Goal: Task Accomplishment & Management: Manage account settings

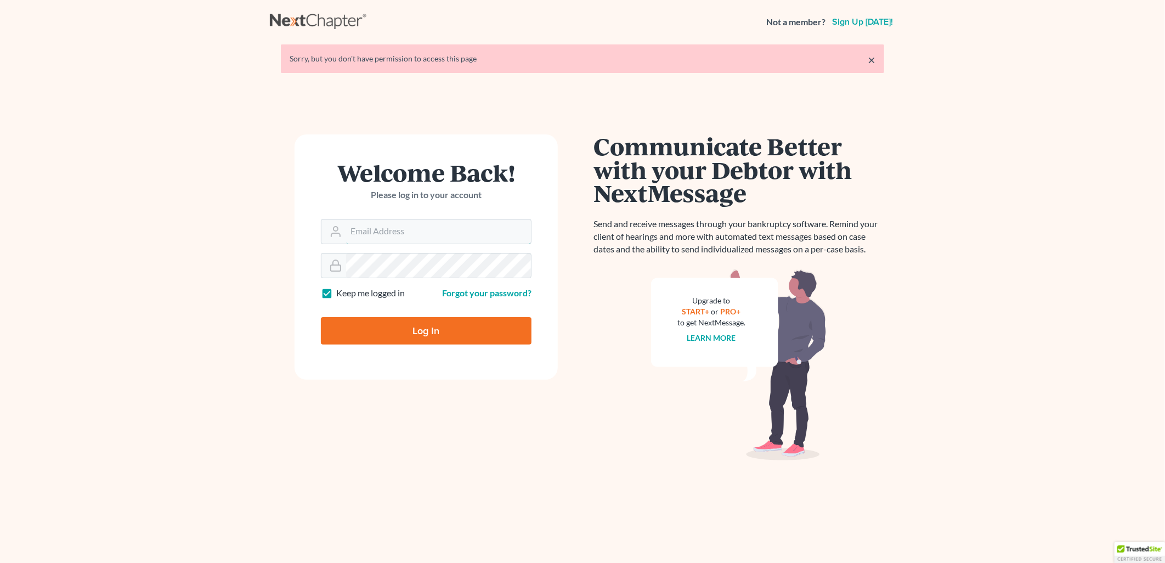
type input "janna@aaronjtolsonlaw.com"
click at [422, 328] on input "Log In" at bounding box center [426, 330] width 211 height 27
type input "Thinking..."
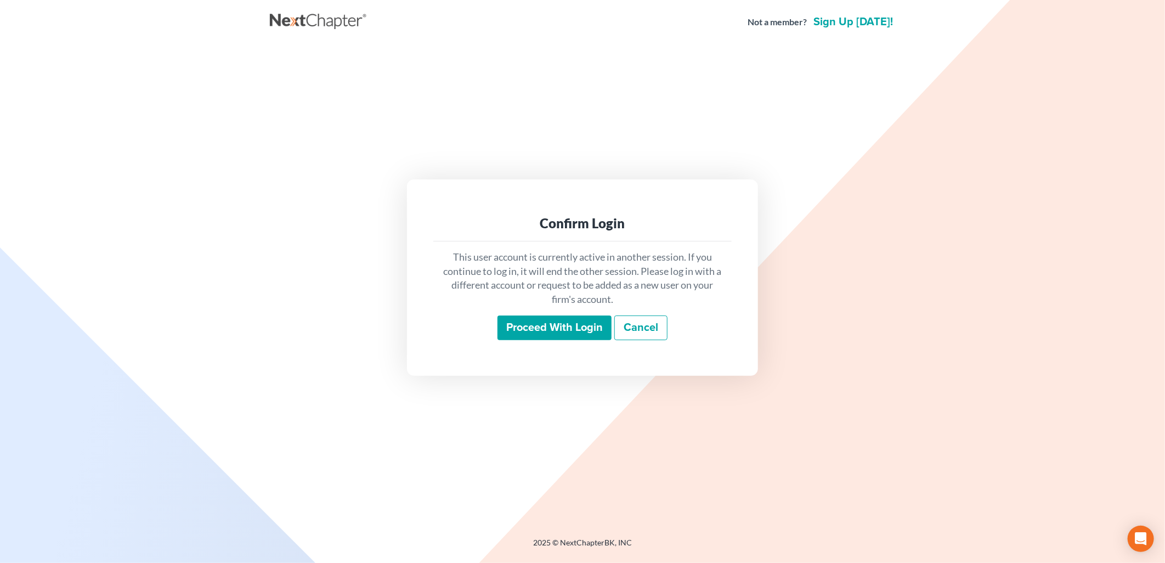
click at [550, 331] on input "Proceed with login" at bounding box center [554, 327] width 114 height 25
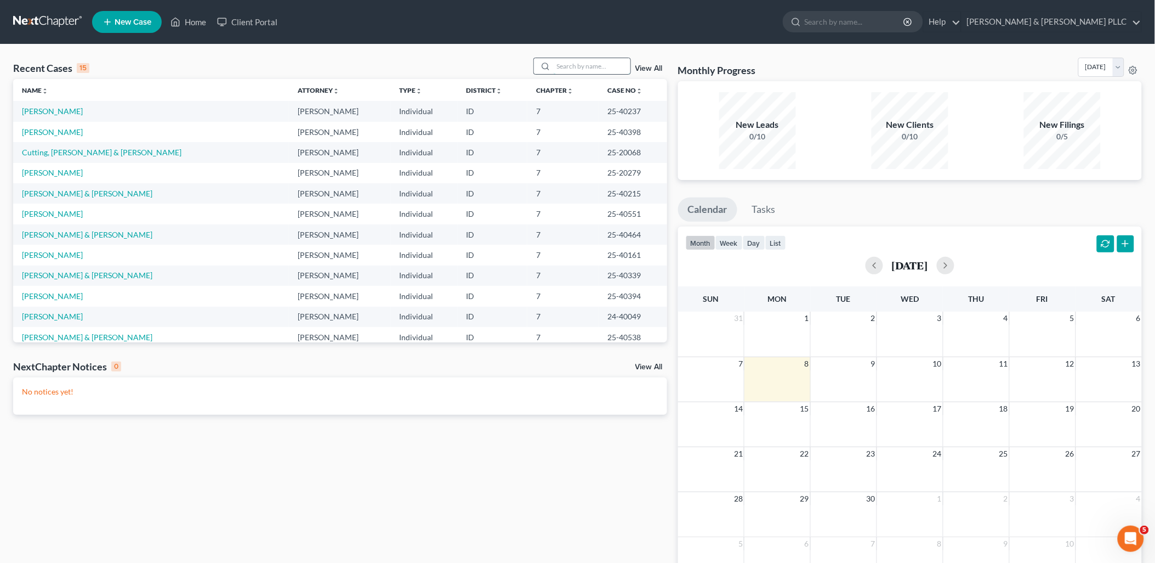
click at [577, 64] on input "search" at bounding box center [592, 66] width 77 height 16
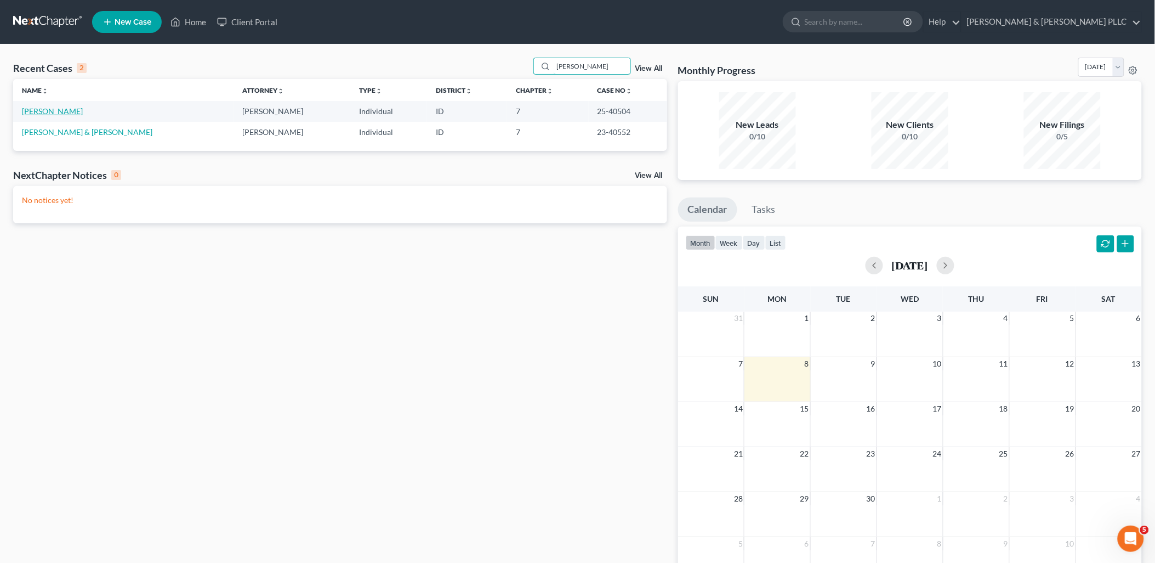
type input "[PERSON_NAME]"
click at [63, 108] on link "[PERSON_NAME]" at bounding box center [52, 110] width 61 height 9
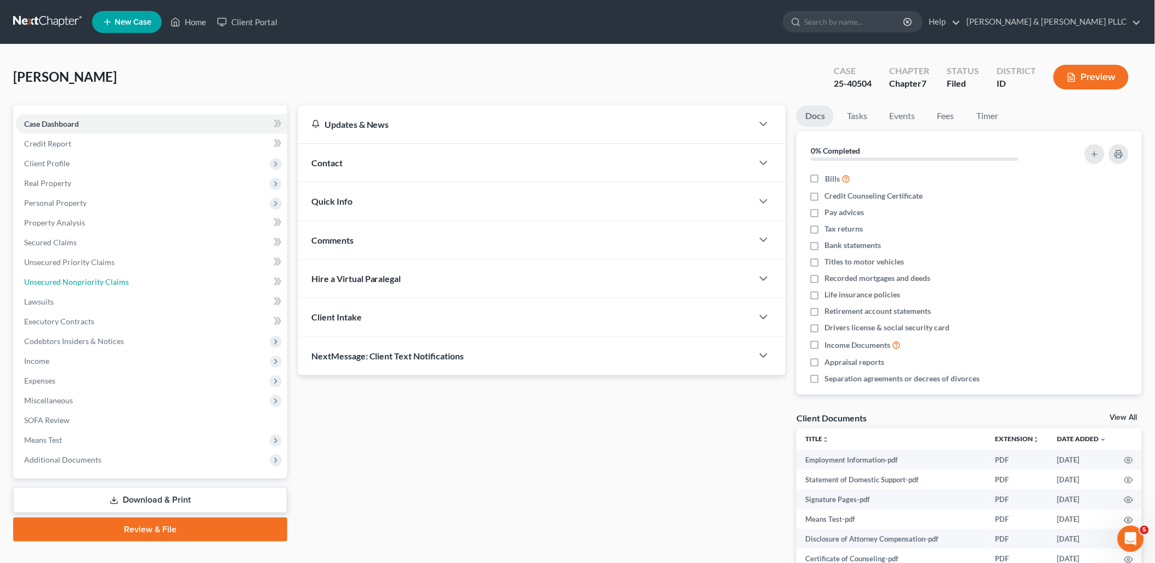
click at [110, 277] on span "Unsecured Nonpriority Claims" at bounding box center [76, 281] width 105 height 9
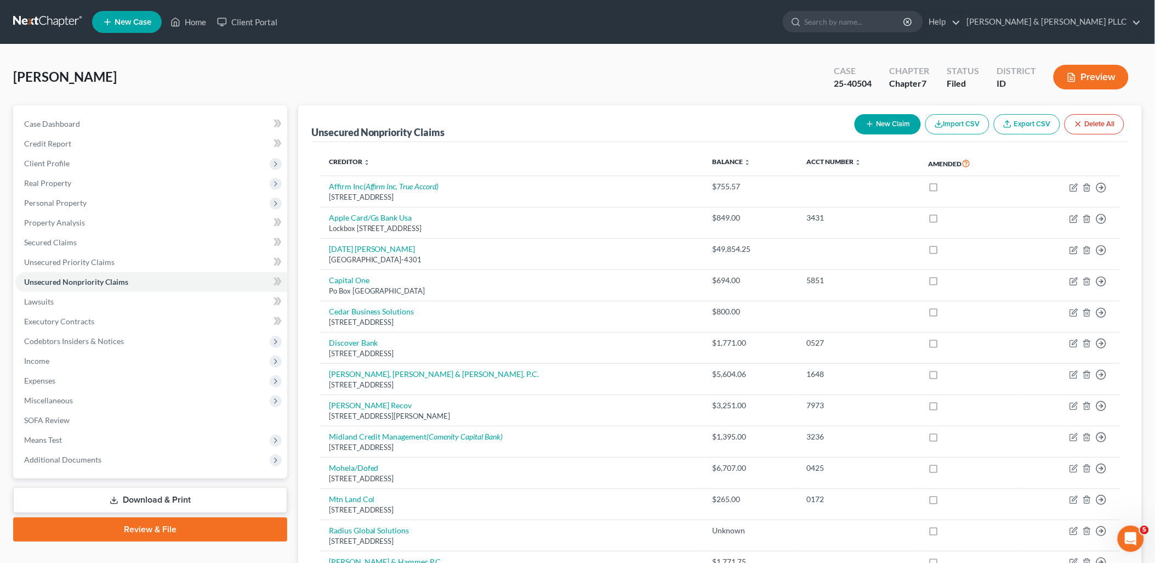
click at [1003, 66] on div "District" at bounding box center [1016, 71] width 39 height 13
click at [1002, 63] on div "District ID" at bounding box center [1016, 78] width 57 height 32
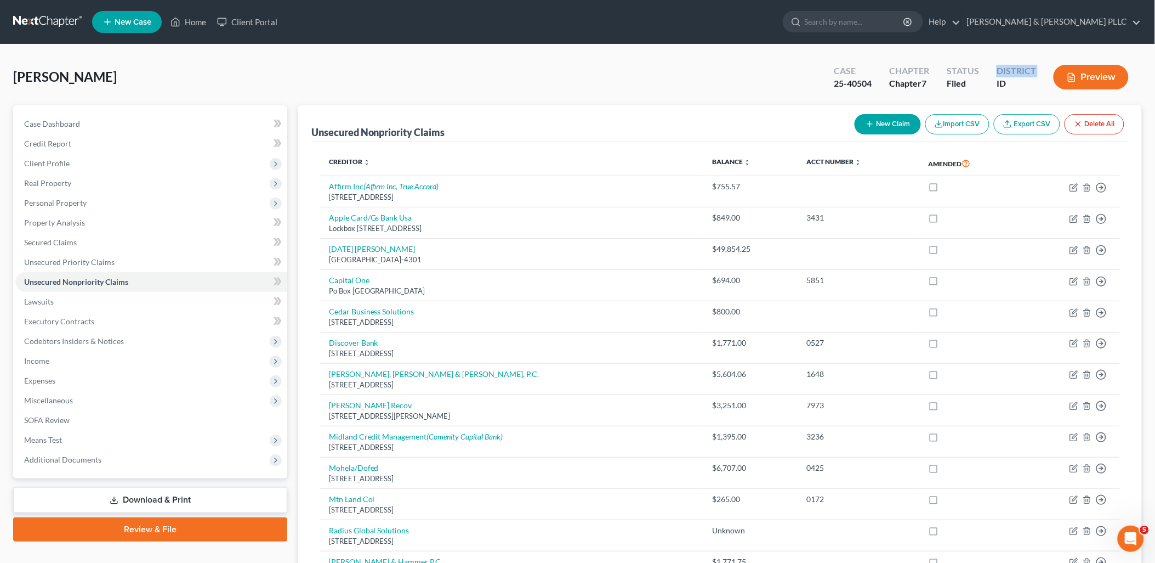
click at [1002, 63] on div "District ID" at bounding box center [1016, 78] width 57 height 32
click at [198, 22] on link "Home" at bounding box center [188, 22] width 47 height 20
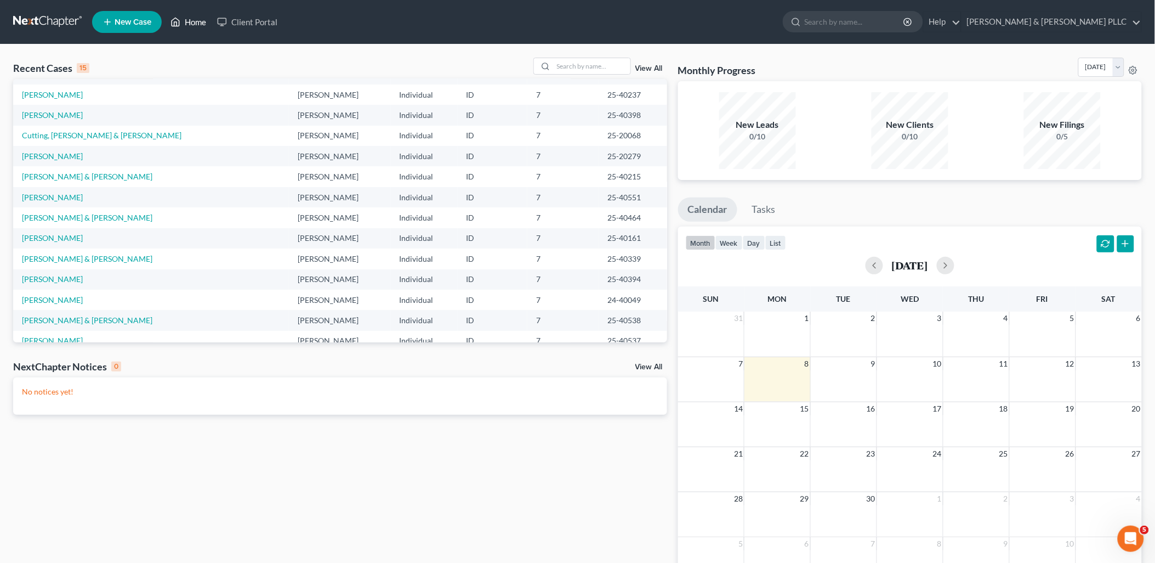
scroll to position [75, 0]
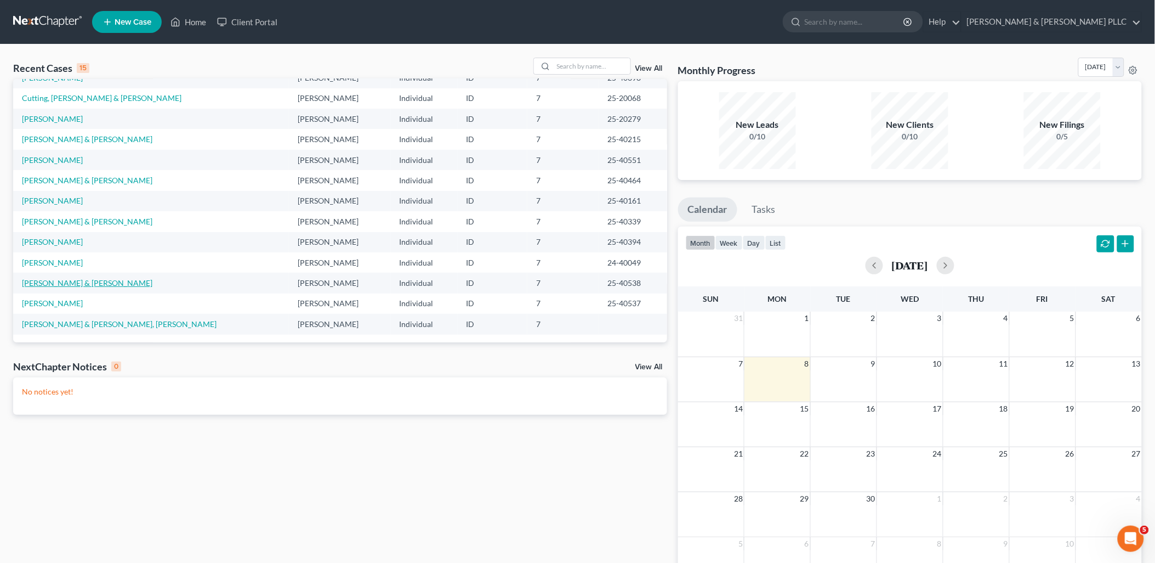
click at [64, 282] on link "[PERSON_NAME] & [PERSON_NAME]" at bounding box center [87, 282] width 130 height 9
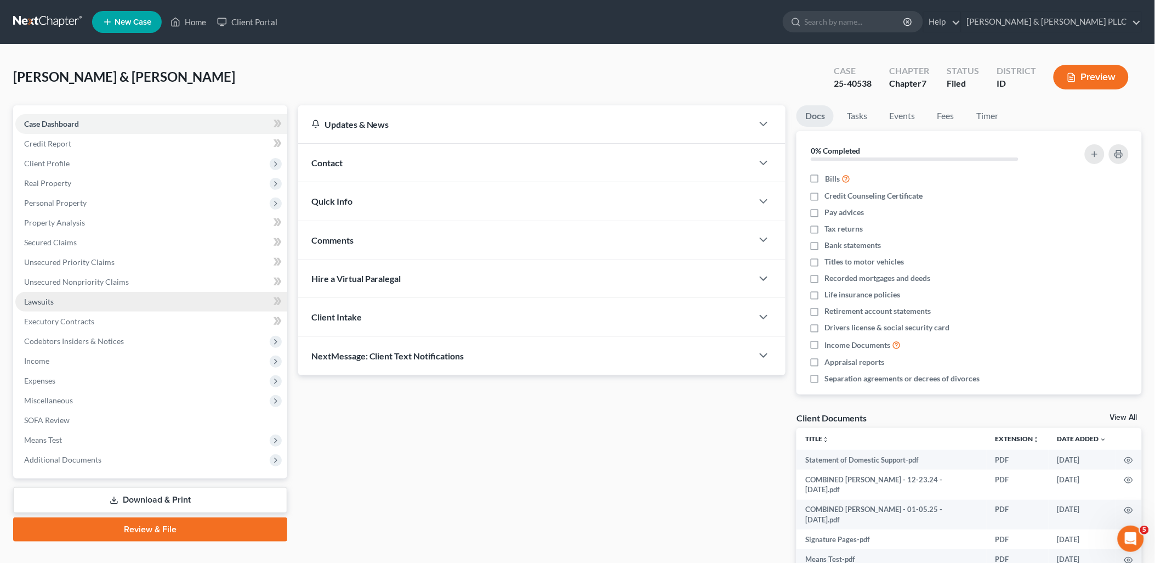
click at [45, 298] on span "Lawsuits" at bounding box center [39, 301] width 30 height 9
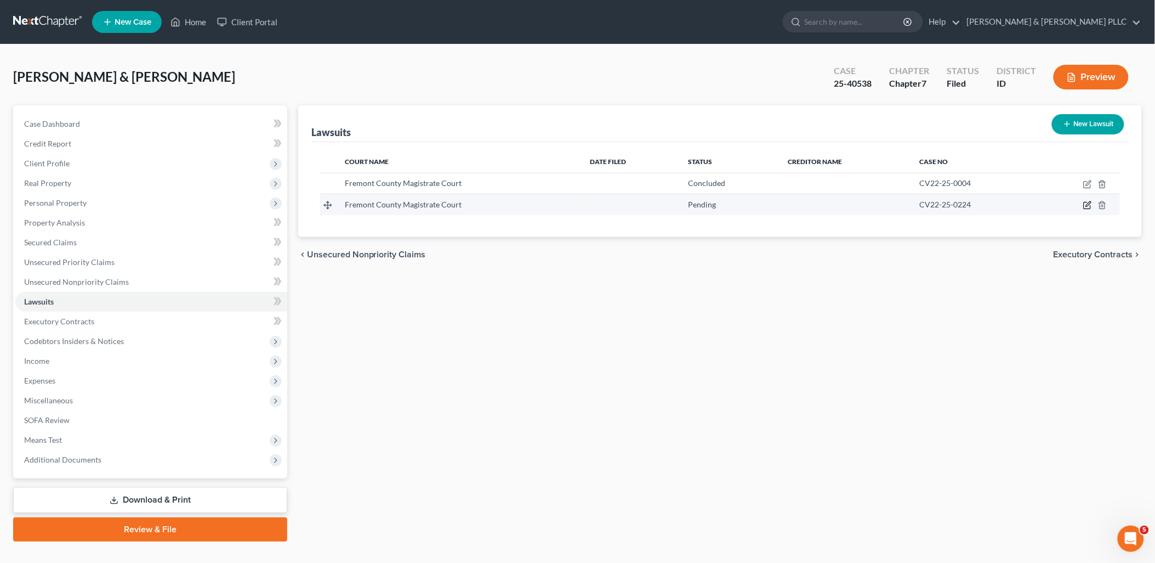
click at [1089, 207] on icon "button" at bounding box center [1087, 205] width 9 height 9
select select "13"
select select "0"
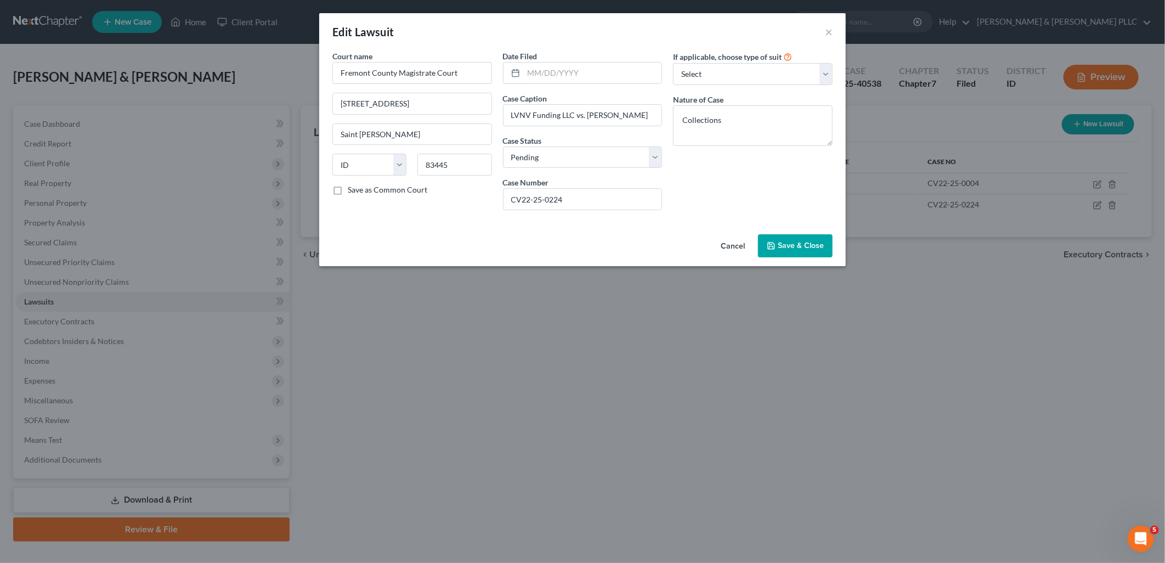
click at [730, 242] on button "Cancel" at bounding box center [733, 246] width 42 height 22
